Goal: Communication & Community: Answer question/provide support

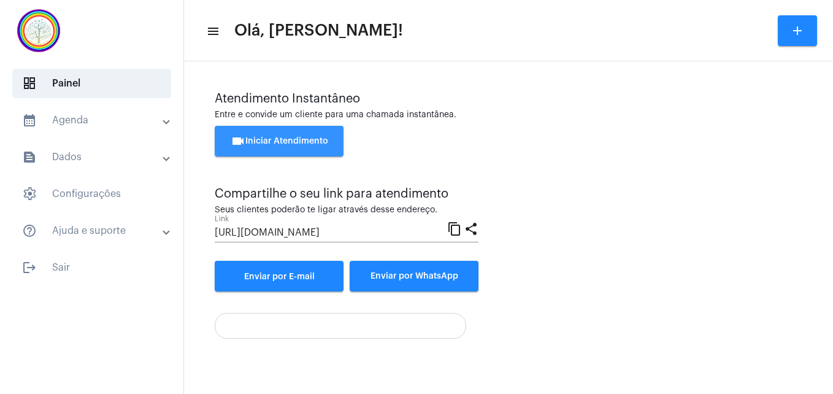
click at [269, 137] on span "videocam Iniciar Atendimento" at bounding box center [280, 141] width 98 height 9
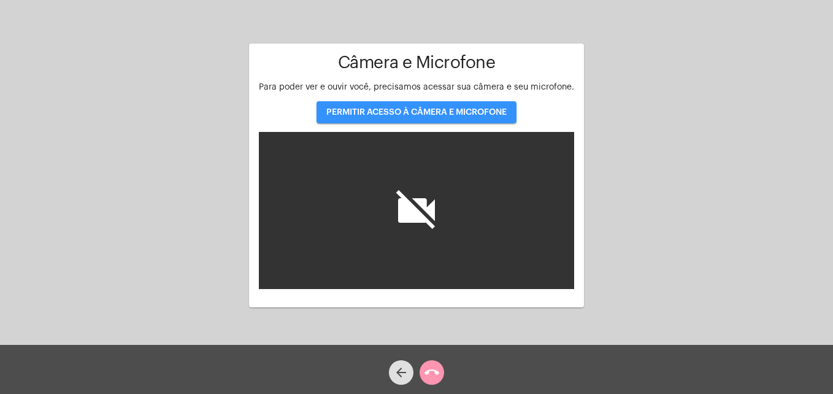
click at [358, 114] on span "PERMITIR ACESSO À CÂMERA E MICROFONE" at bounding box center [416, 112] width 180 height 9
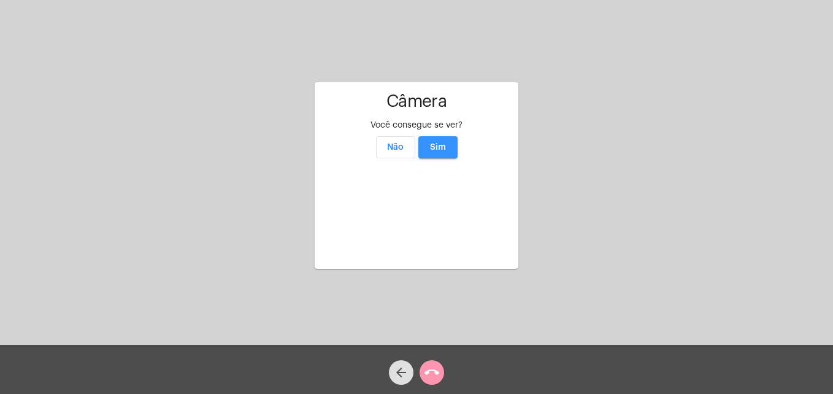
click at [434, 136] on button "Sim" at bounding box center [437, 147] width 39 height 22
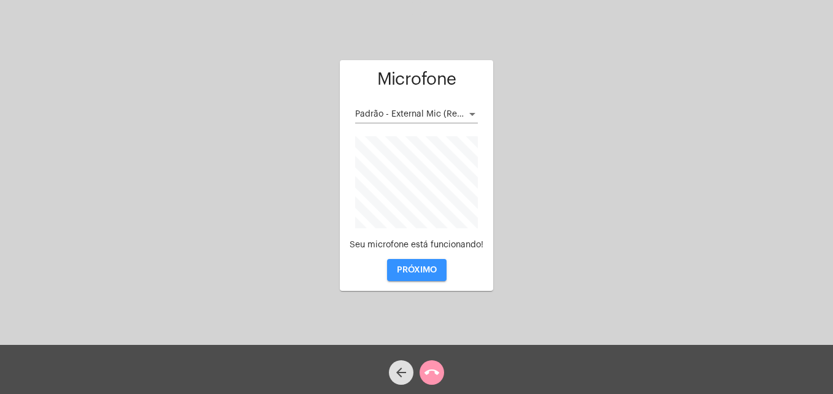
click at [418, 269] on span "PRÓXIMO" at bounding box center [417, 270] width 40 height 9
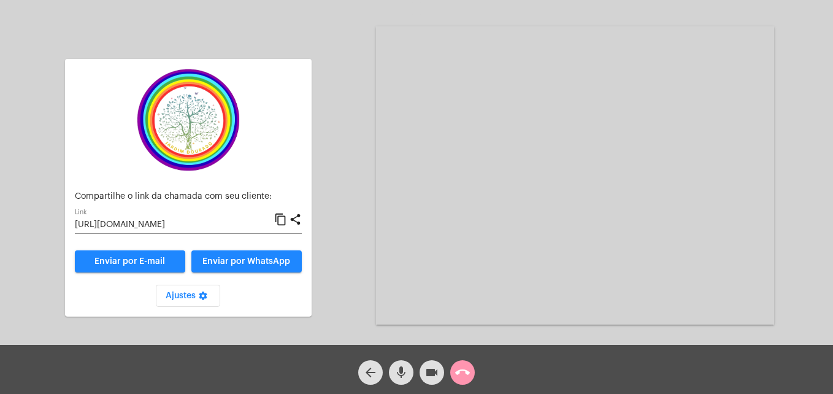
click at [281, 220] on mat-icon "content_copy" at bounding box center [280, 219] width 13 height 15
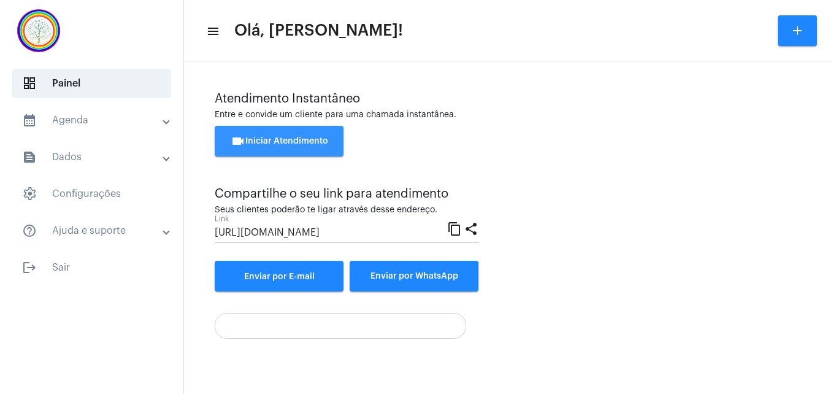
click at [312, 139] on span "videocam Iniciar Atendimento" at bounding box center [280, 141] width 98 height 9
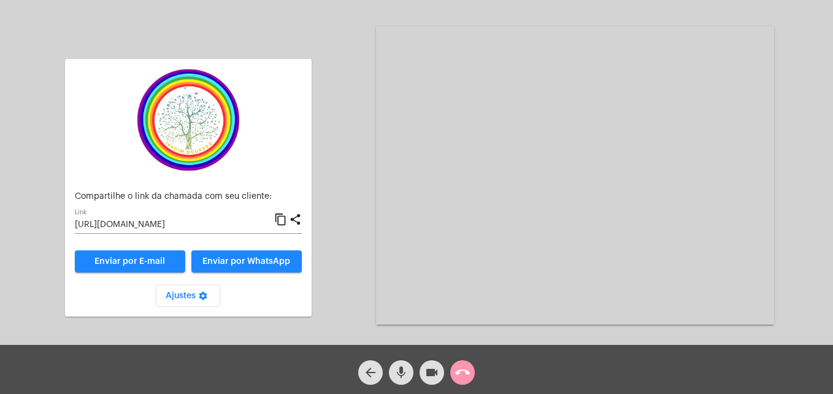
click at [282, 218] on mat-icon "content_copy" at bounding box center [280, 219] width 13 height 15
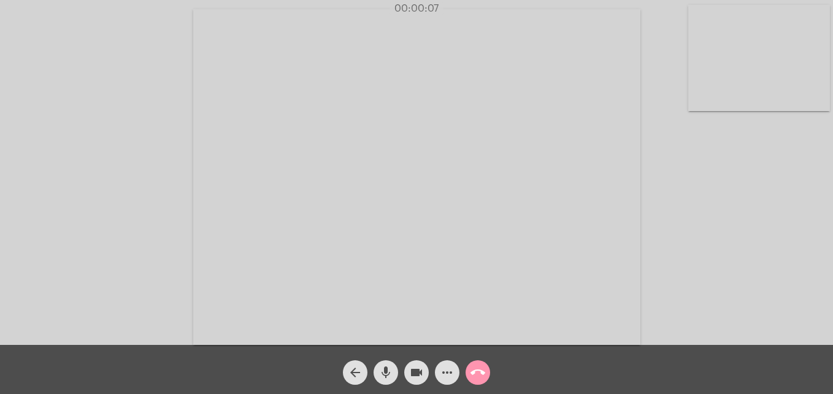
click at [707, 93] on video at bounding box center [759, 58] width 142 height 106
click at [331, 297] on video at bounding box center [527, 176] width 447 height 336
